Goal: Find specific page/section: Find specific page/section

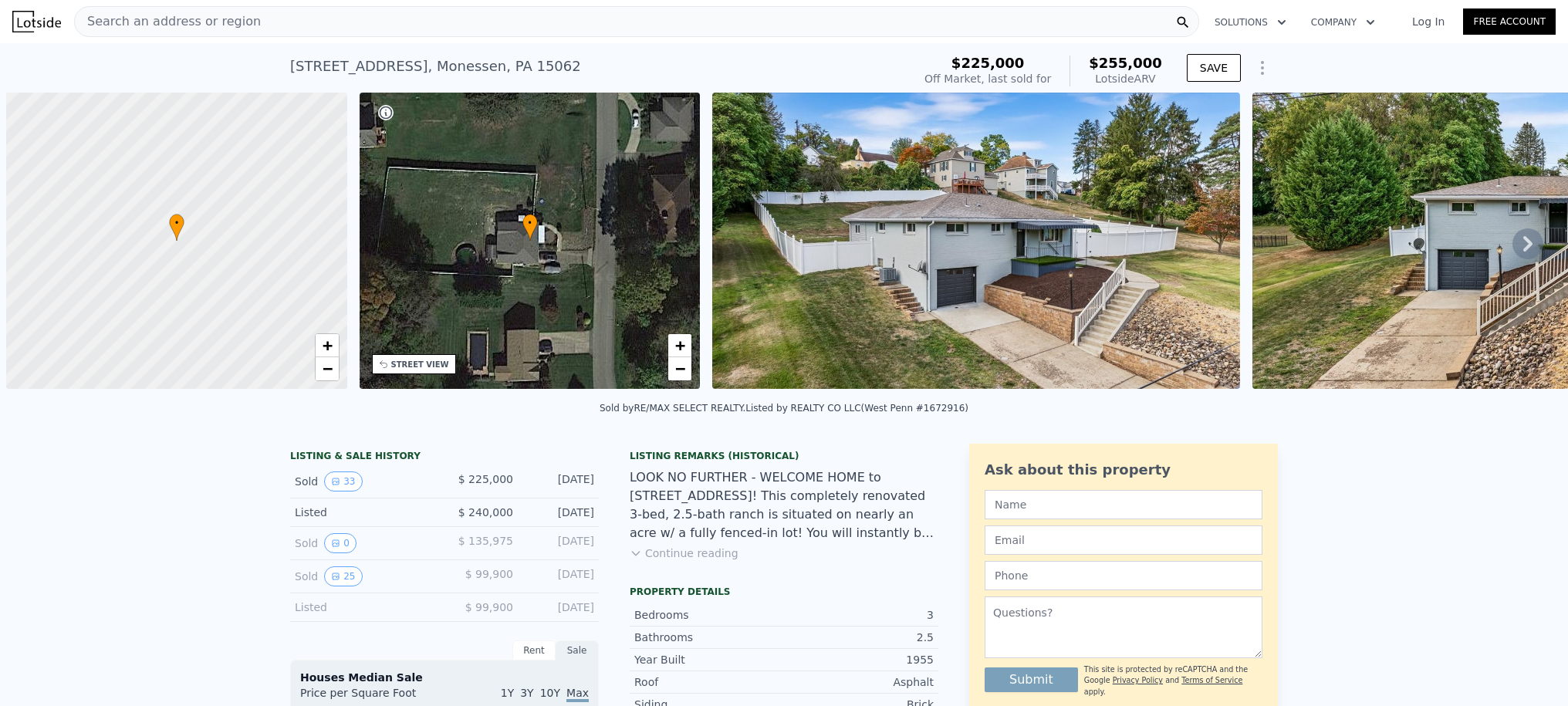
scroll to position [0, 6]
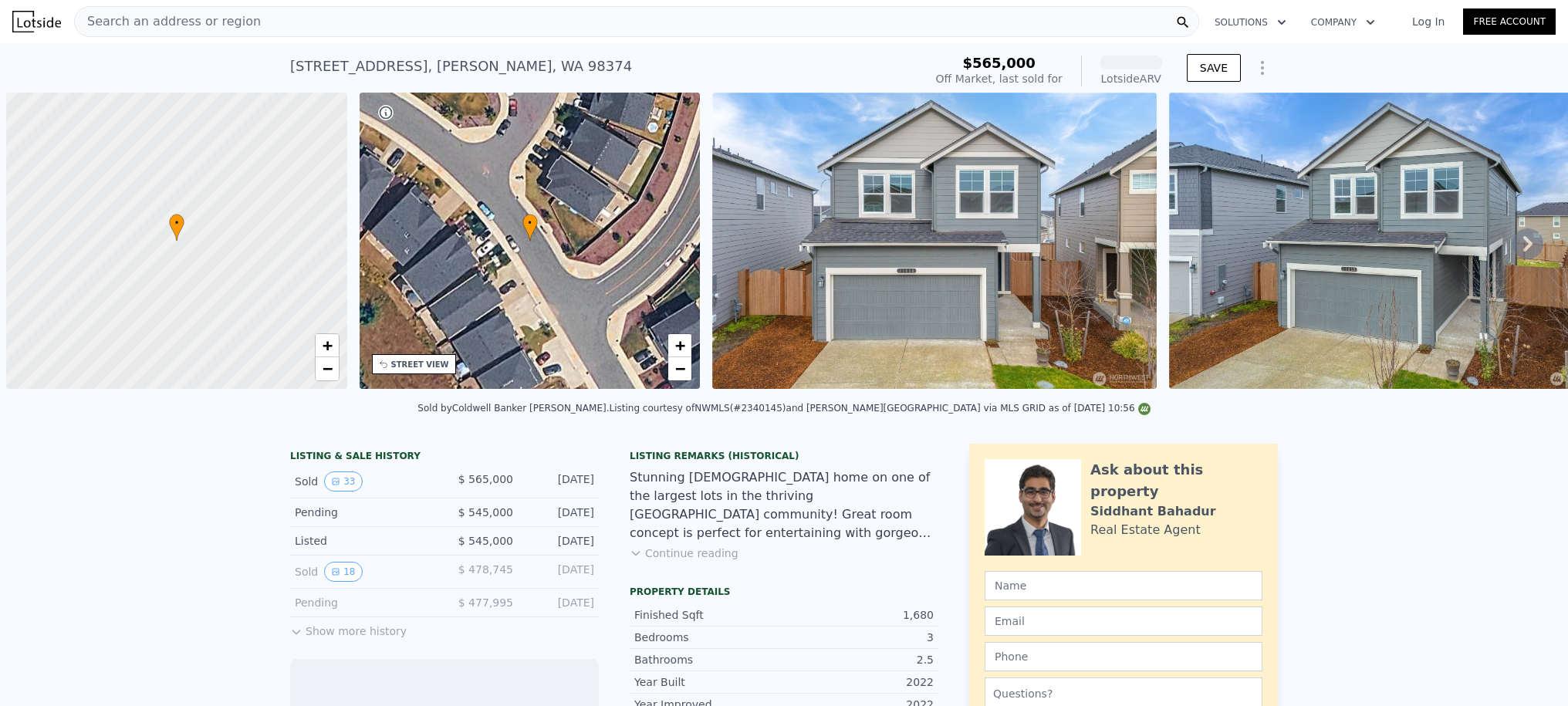
scroll to position [0, 6]
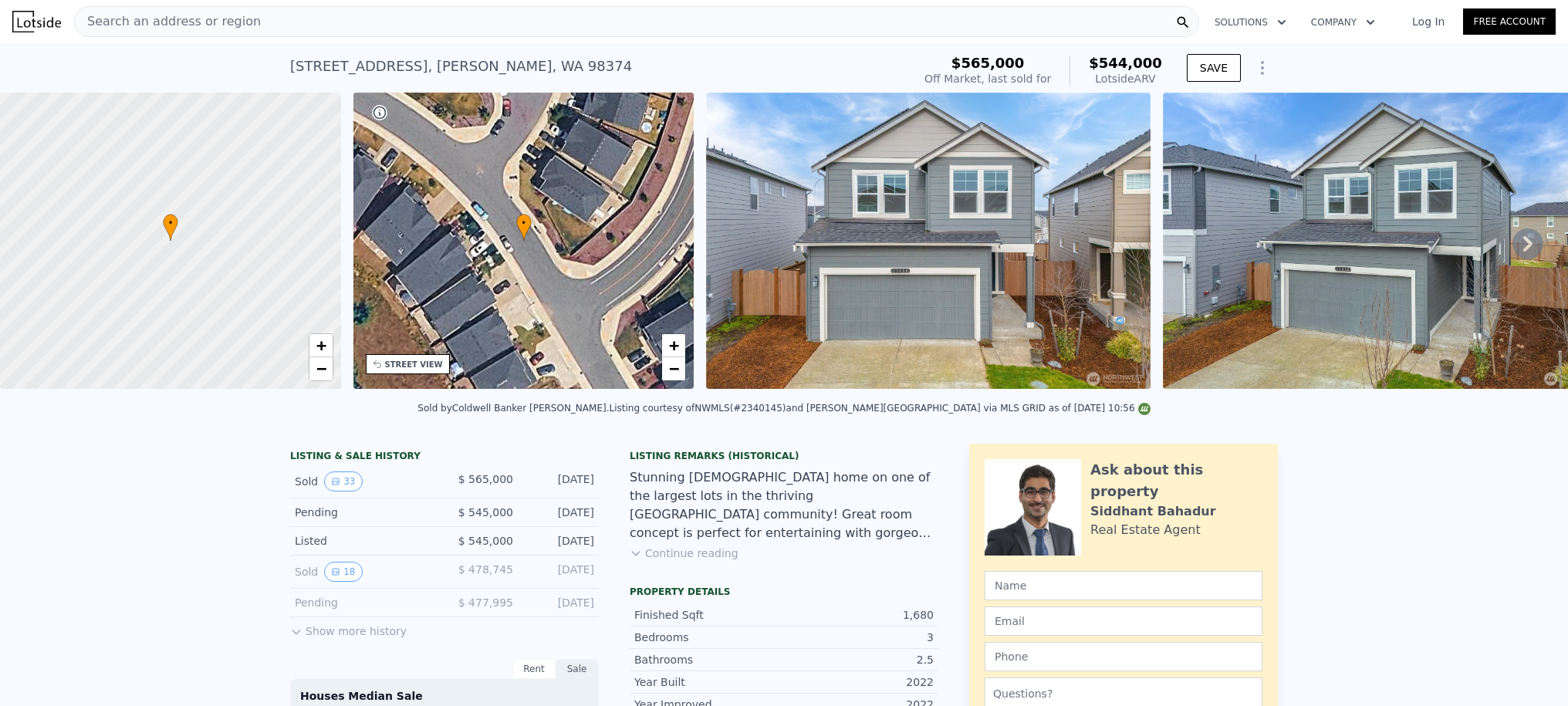
click at [1421, 19] on link "Log In" at bounding box center [1428, 22] width 70 height 16
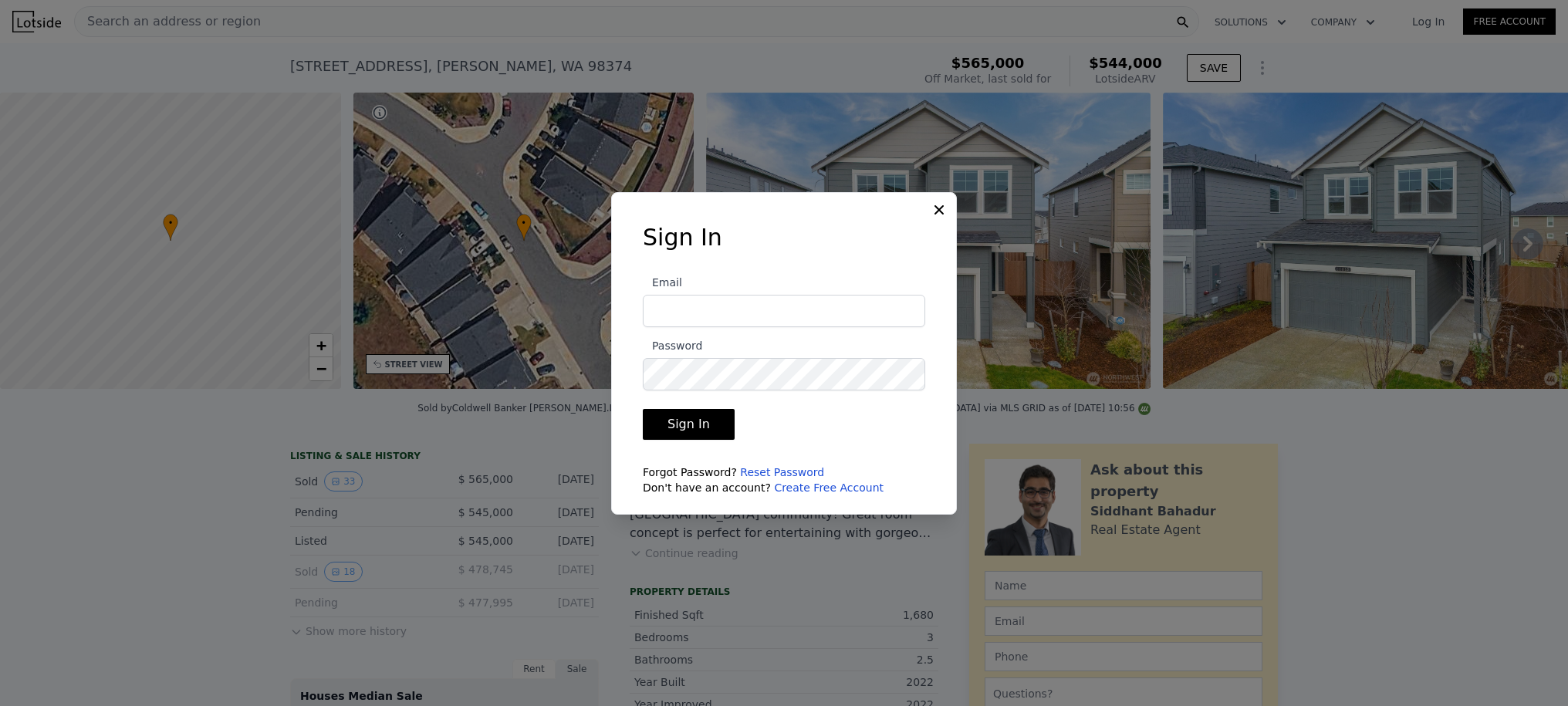
click at [0, 706] on com-1password-button at bounding box center [0, 706] width 0 height 0
type input "[PERSON_NAME][EMAIL_ADDRESS][PERSON_NAME][DOMAIN_NAME]"
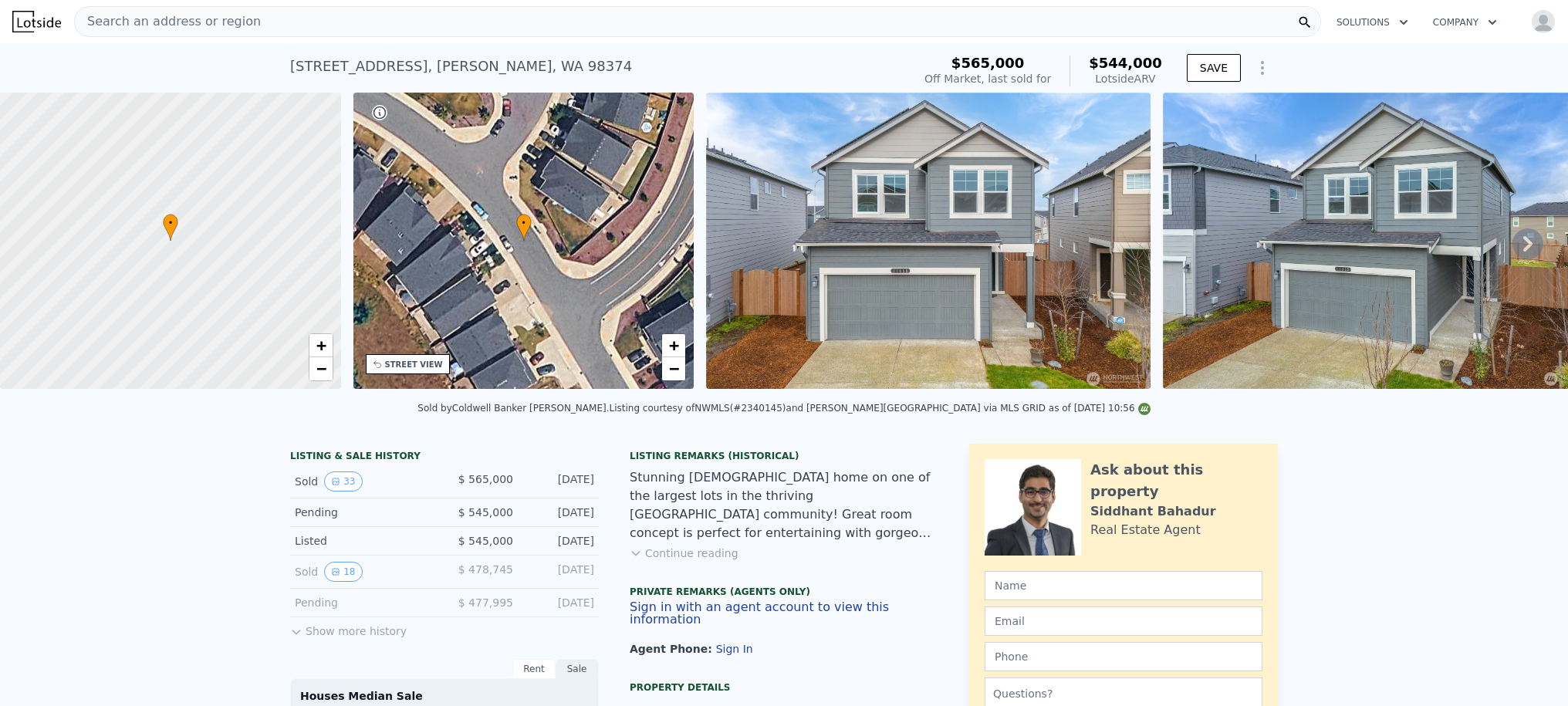
click at [138, 34] on div "Search an address or region" at bounding box center [167, 22] width 186 height 30
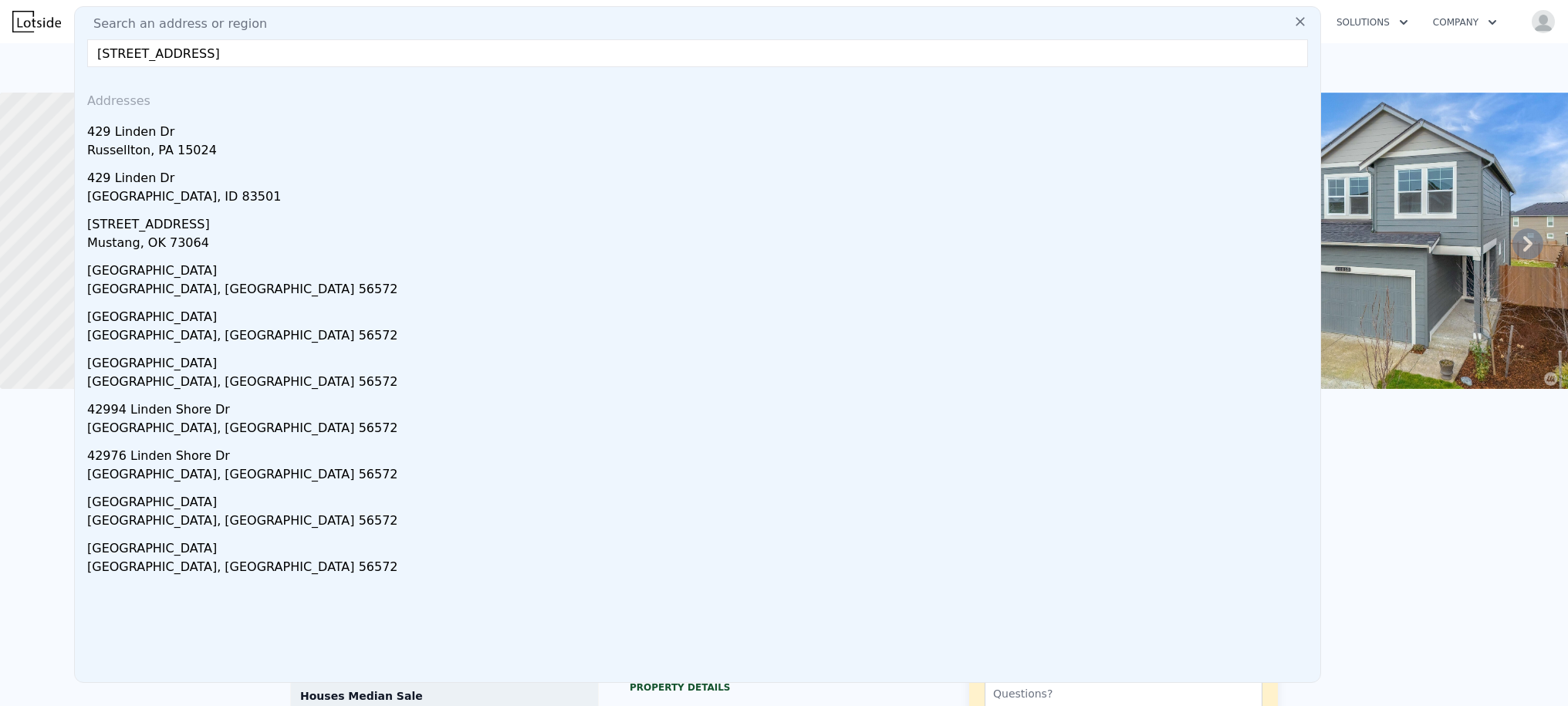
click at [248, 54] on input "[STREET_ADDRESS]" at bounding box center [698, 54] width 1220 height 28
paste input "[STREET_ADDRESS]"
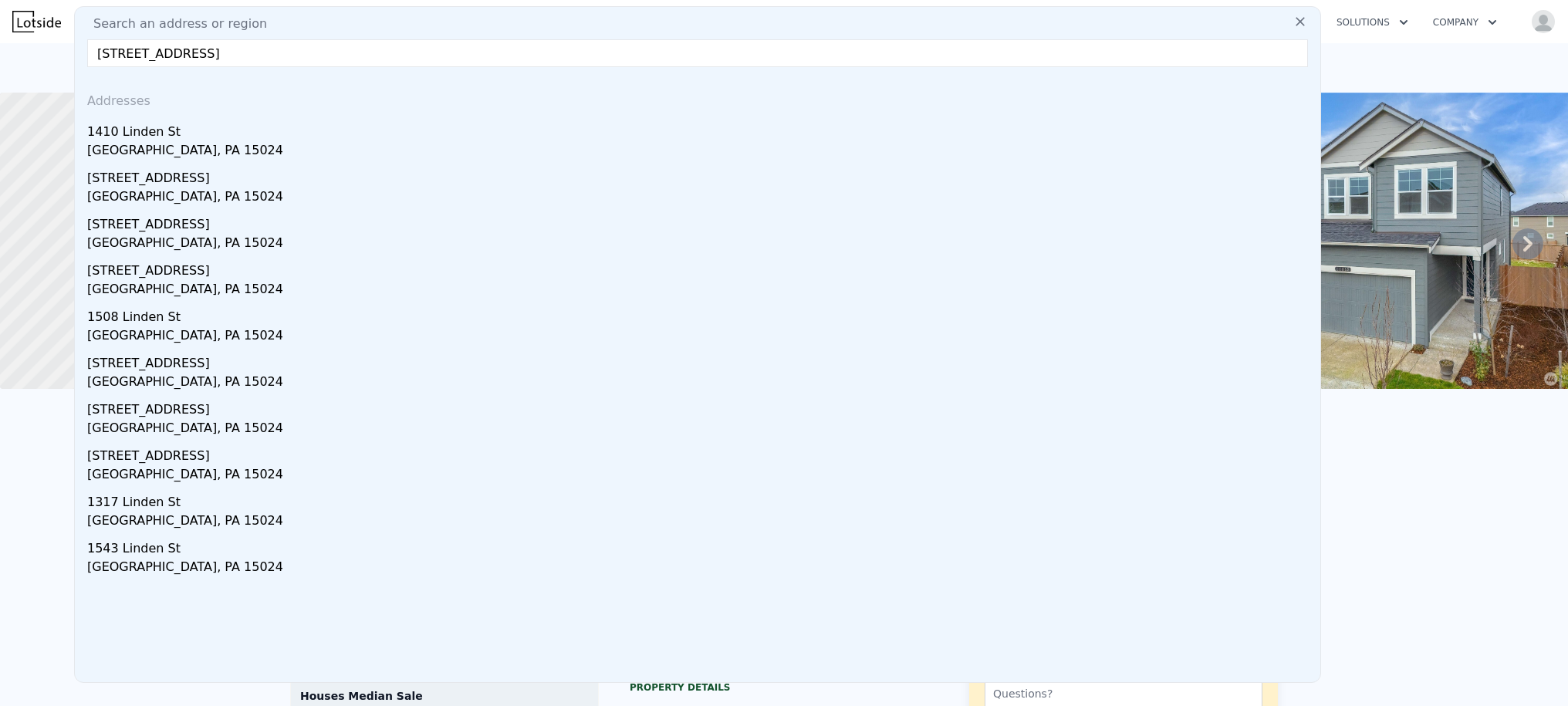
click at [173, 57] on input "[STREET_ADDRESS]" at bounding box center [698, 54] width 1220 height 28
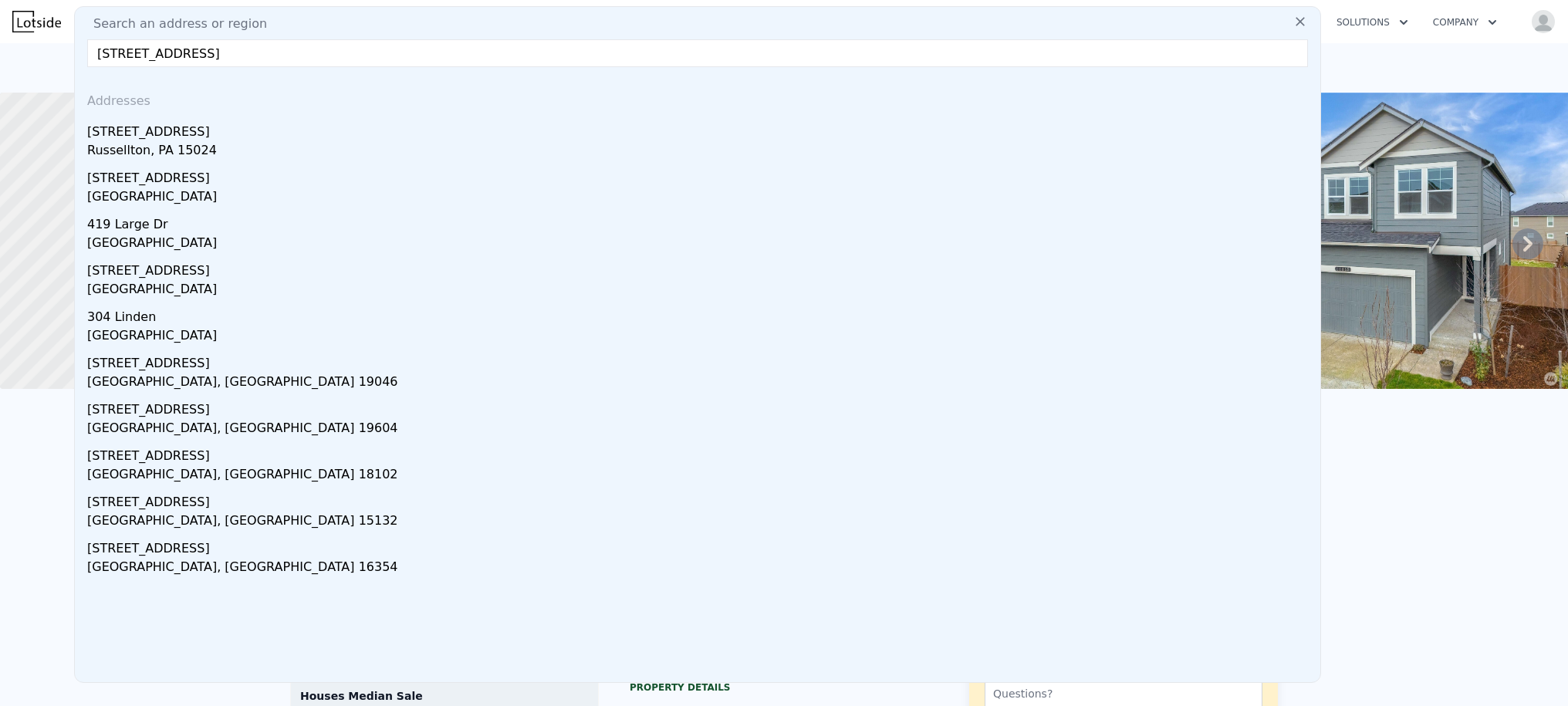
type input "[STREET_ADDRESS]"
click at [167, 129] on div "[STREET_ADDRESS]" at bounding box center [701, 128] width 1227 height 25
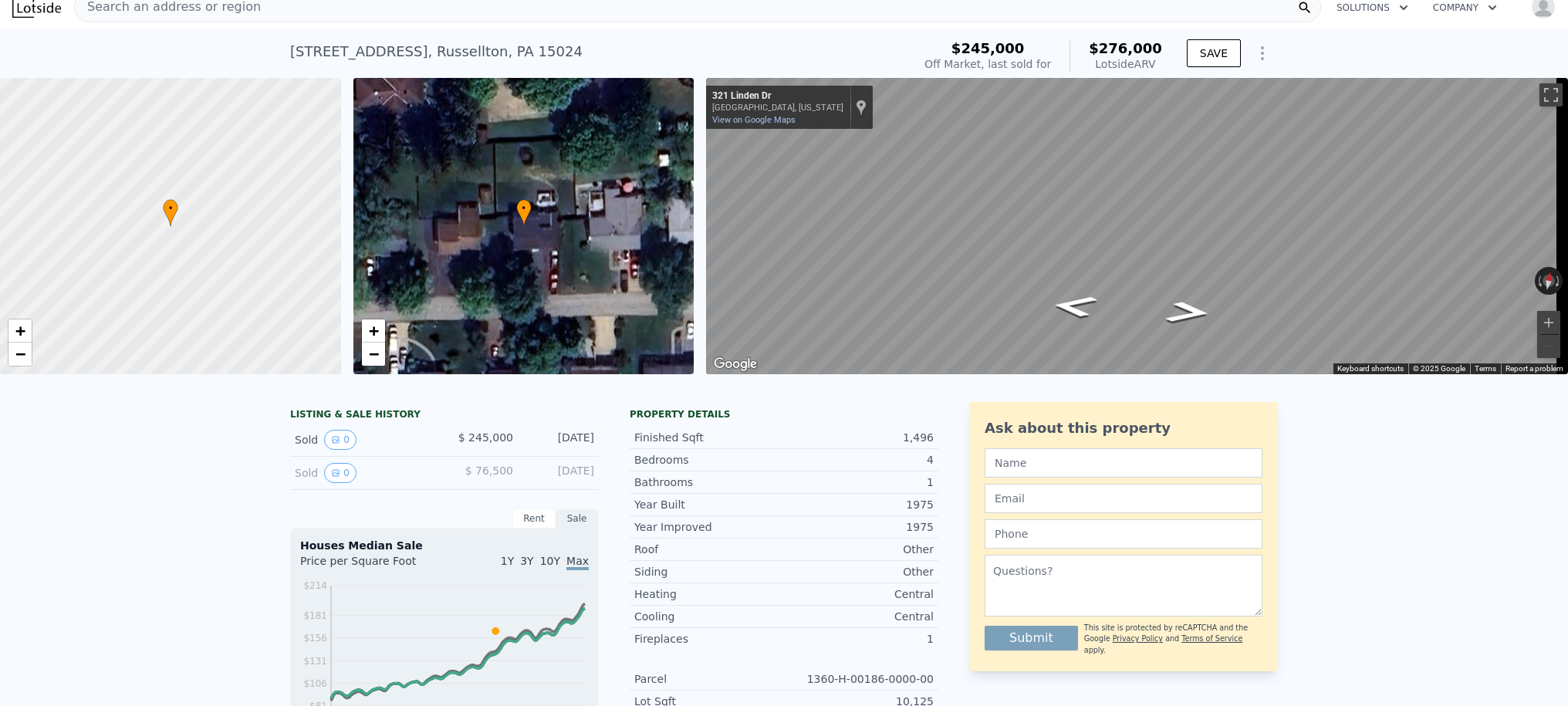
scroll to position [18, 0]
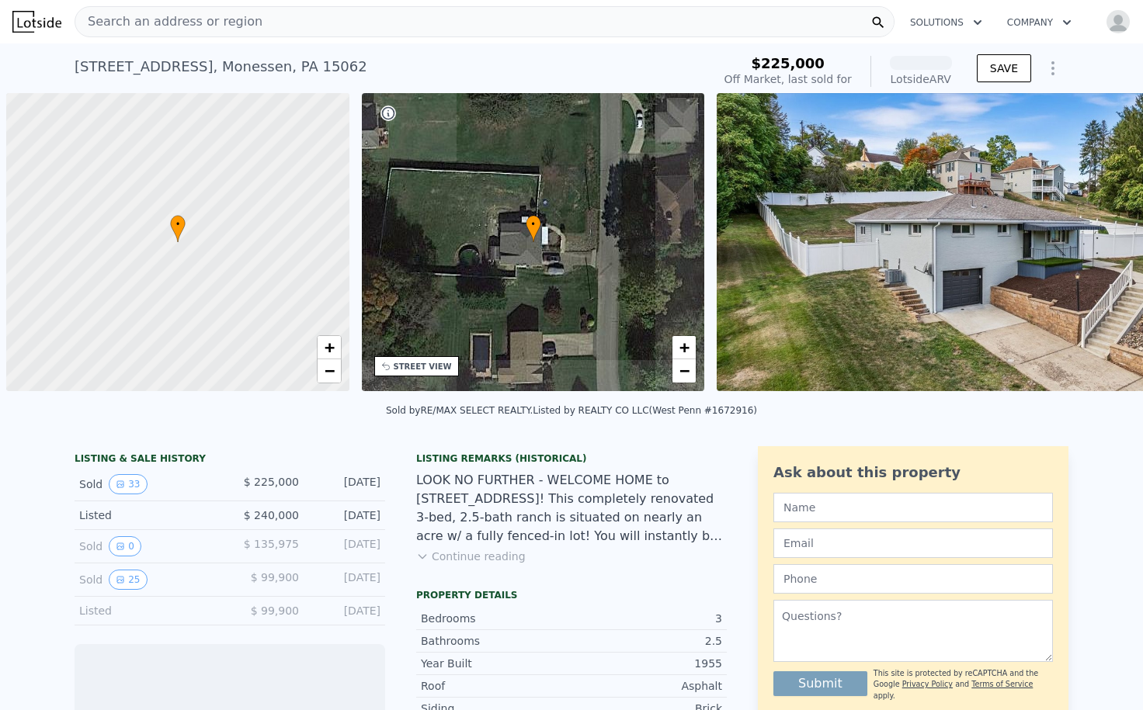
scroll to position [0, 6]
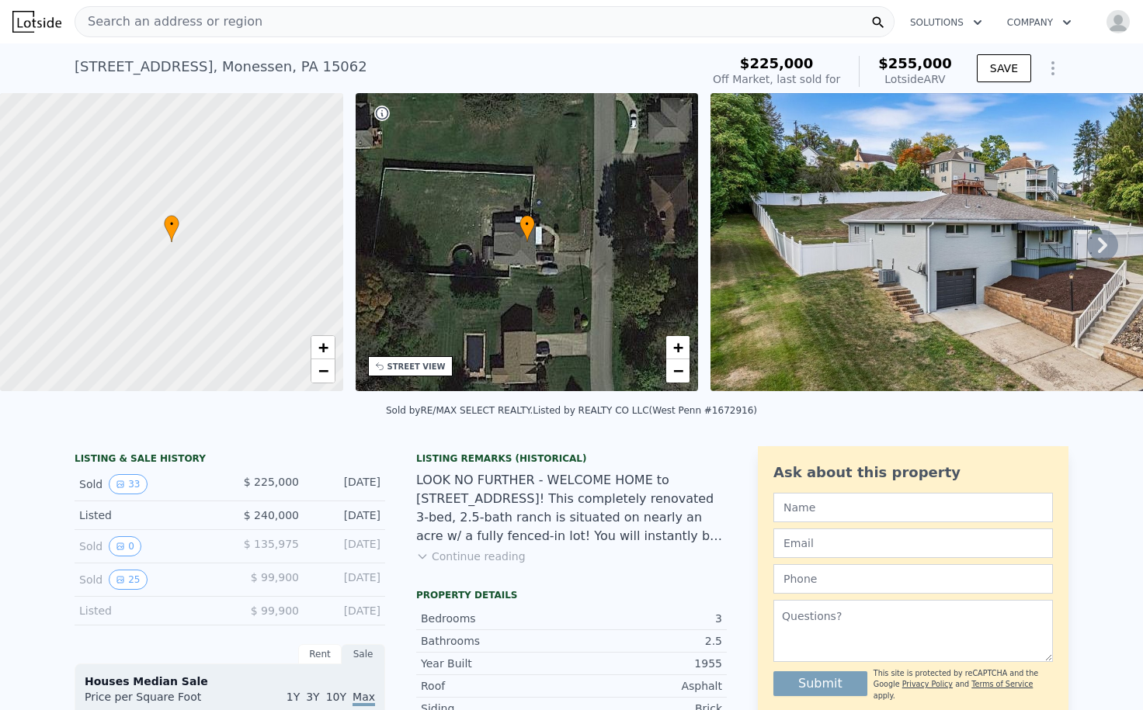
click at [908, 315] on img at bounding box center [975, 242] width 531 height 298
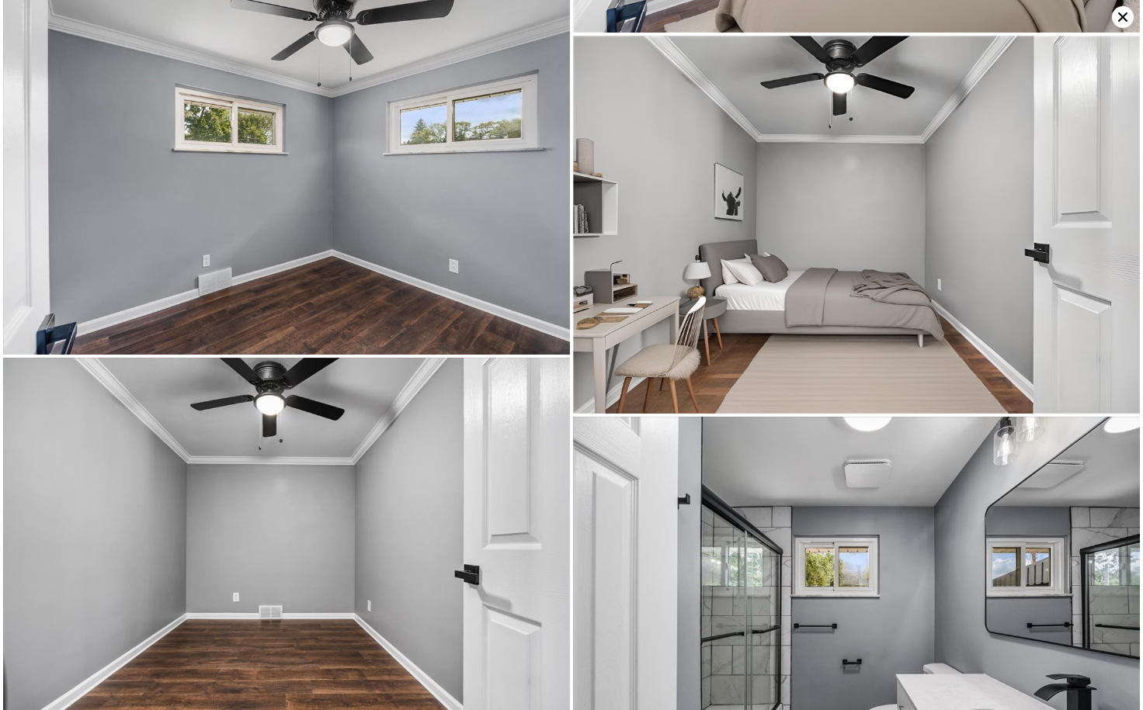
scroll to position [3335, 0]
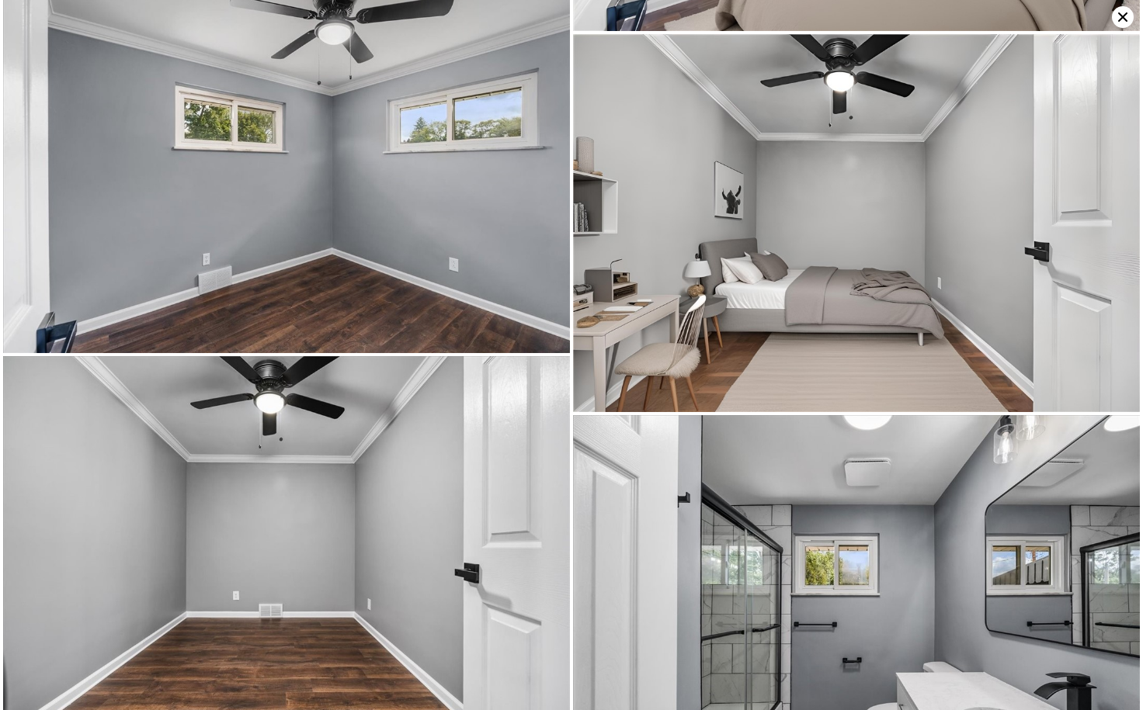
click at [1125, 16] on icon at bounding box center [1123, 17] width 22 height 22
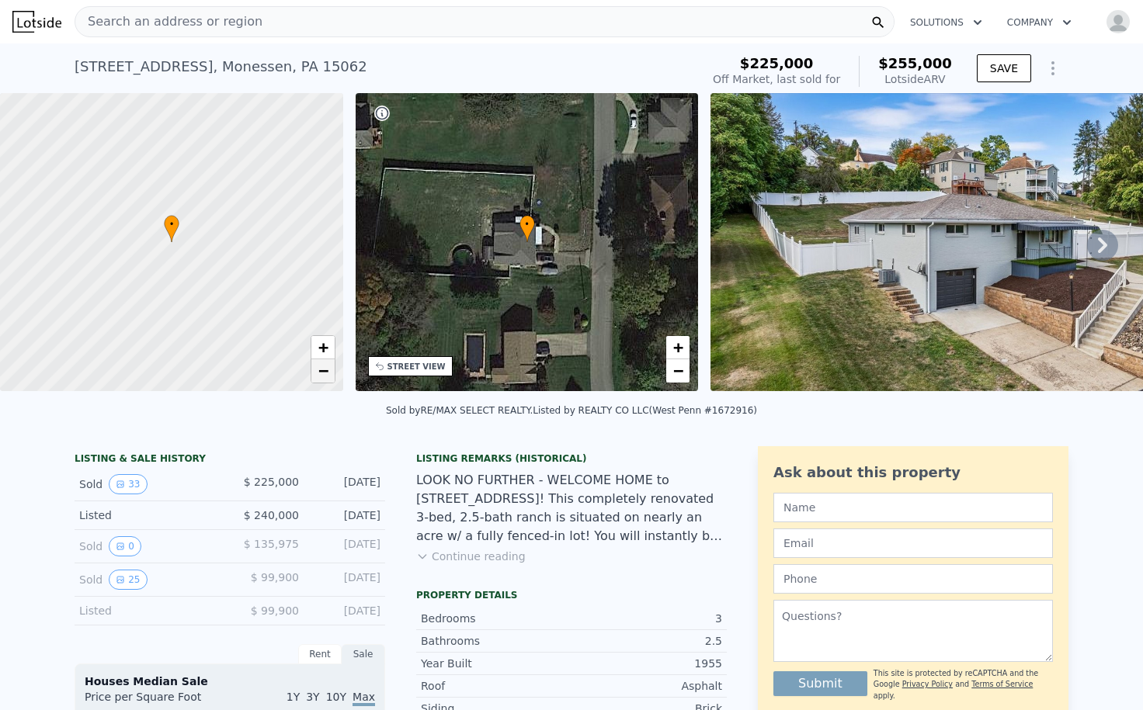
click at [324, 377] on span "−" at bounding box center [323, 370] width 10 height 19
click at [323, 352] on span "+" at bounding box center [323, 347] width 10 height 19
